Goal: Task Accomplishment & Management: Manage account settings

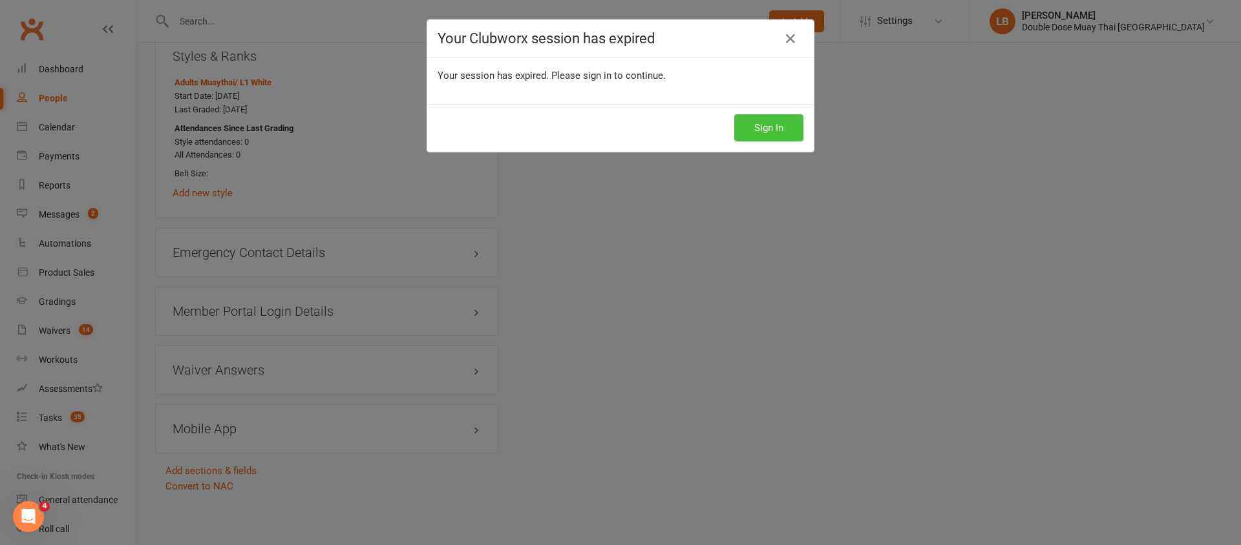
click at [764, 131] on button "Sign In" at bounding box center [768, 127] width 69 height 27
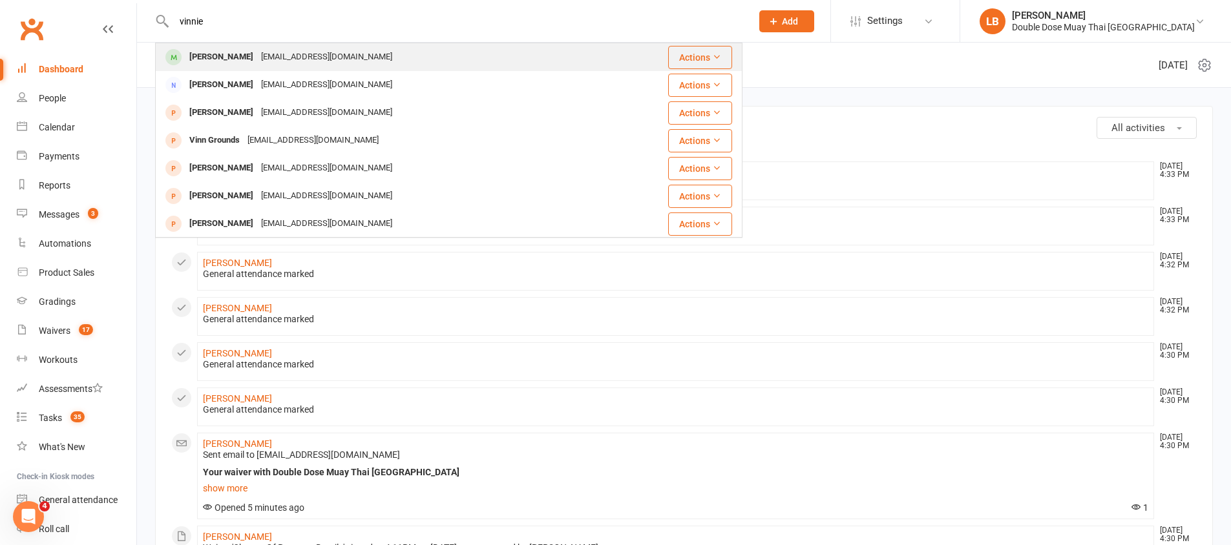
type input "vinnie"
click at [297, 57] on div "[EMAIL_ADDRESS][DOMAIN_NAME]" at bounding box center [326, 57] width 139 height 19
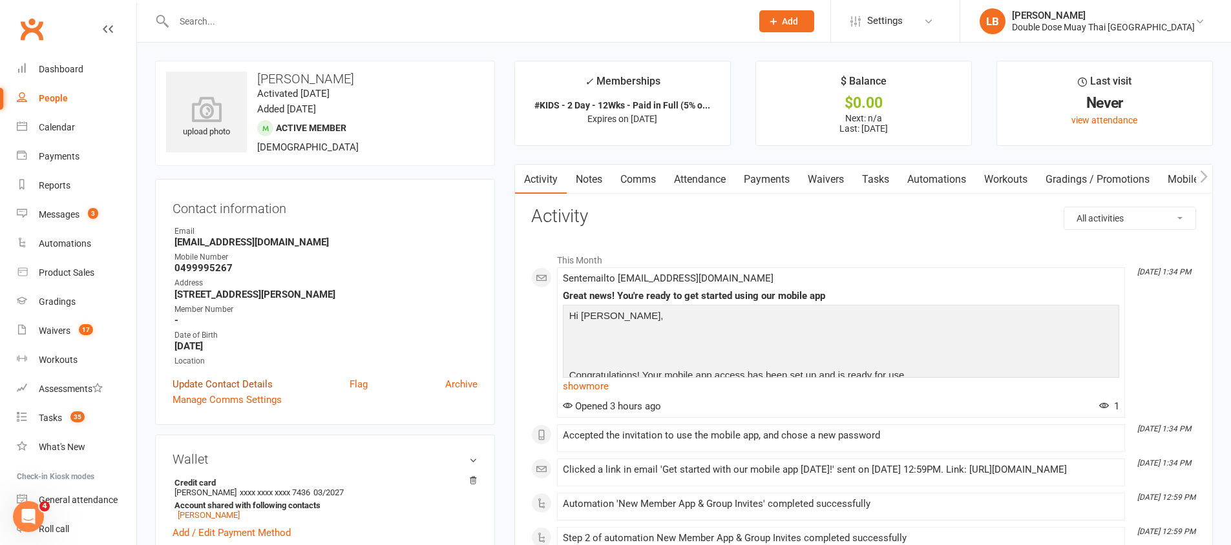
click at [246, 379] on link "Update Contact Details" at bounding box center [223, 385] width 100 height 16
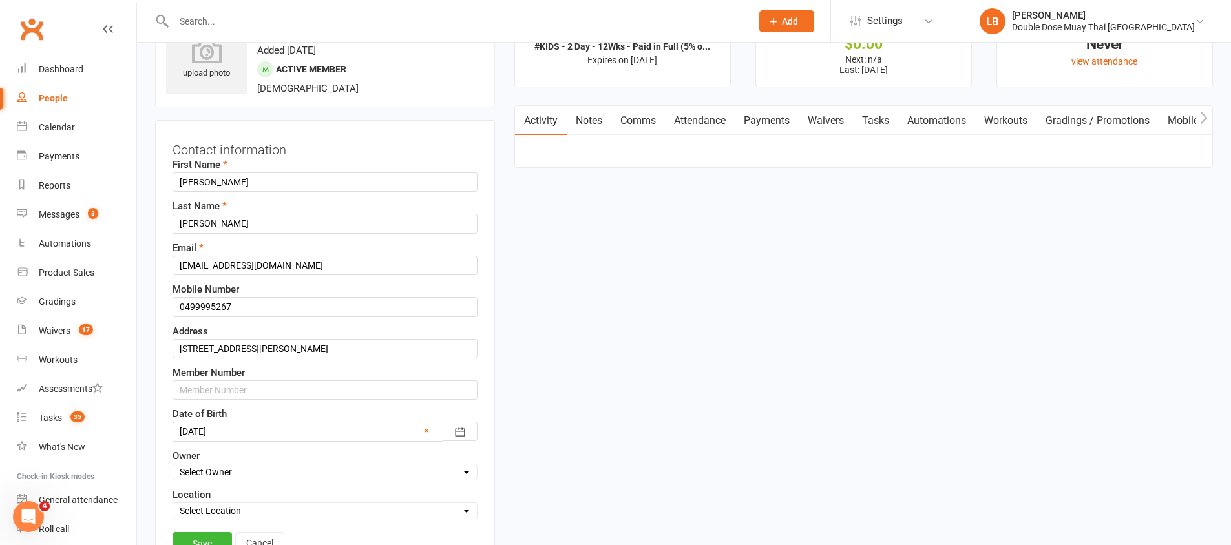
scroll to position [61, 0]
click at [264, 393] on input "text" at bounding box center [325, 388] width 305 height 19
type input "547183"
click at [209, 536] on link "Save" at bounding box center [202, 541] width 59 height 23
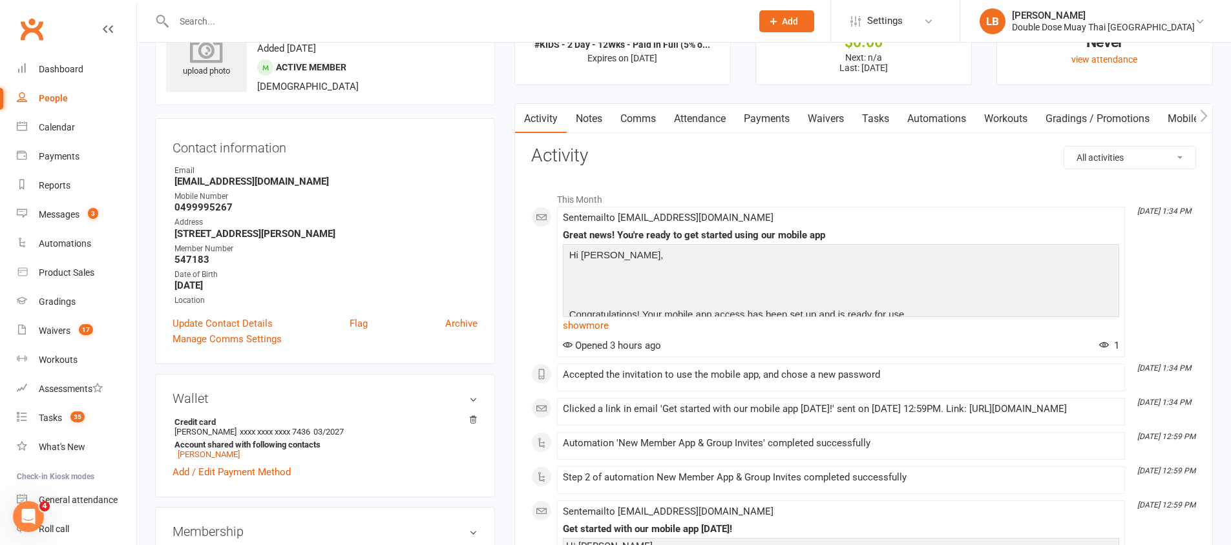
click at [196, 63] on icon at bounding box center [206, 48] width 89 height 28
